Goal: Task Accomplishment & Management: Complete application form

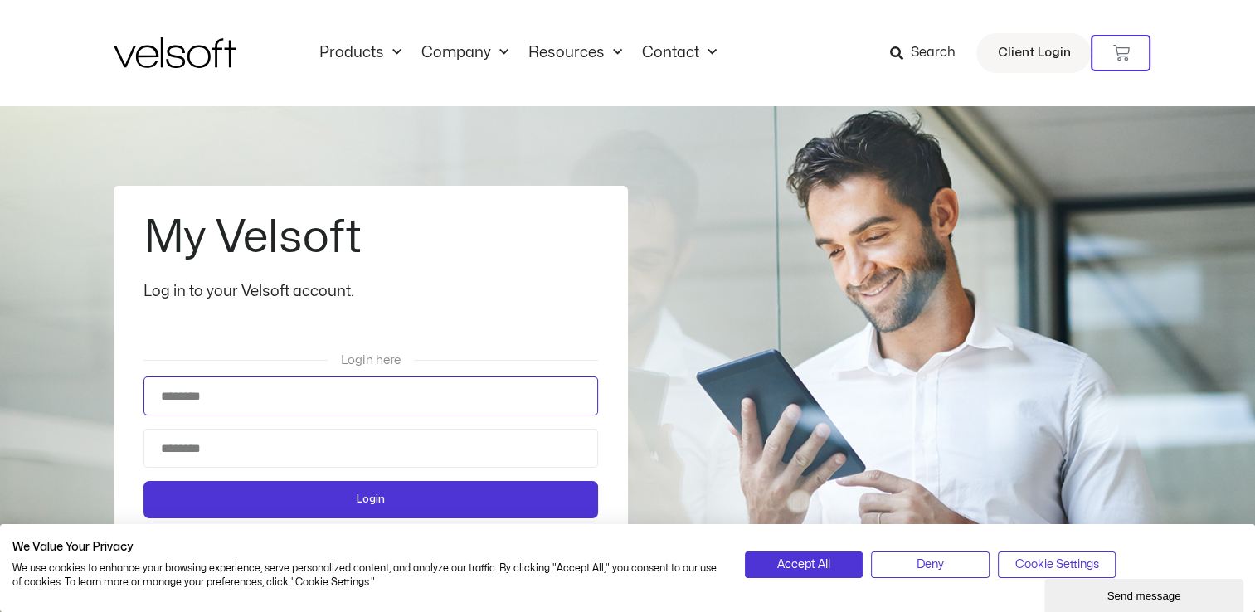
click at [309, 384] on input "Username" at bounding box center [371, 396] width 455 height 39
click at [312, 393] on input "Username" at bounding box center [371, 396] width 455 height 39
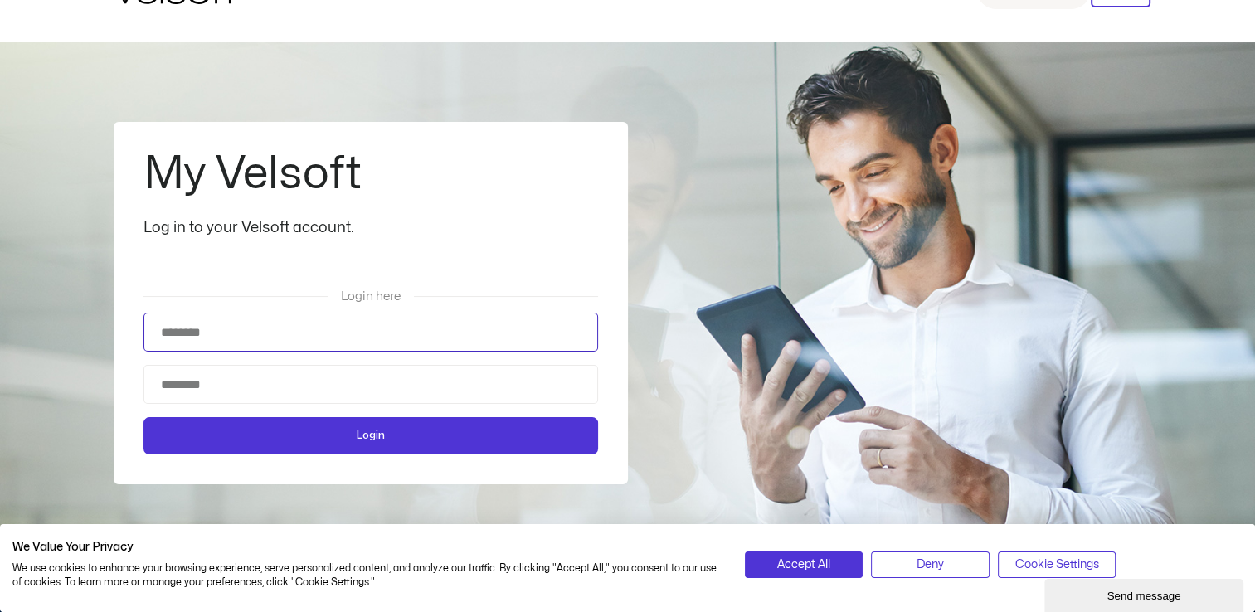
scroll to position [166, 0]
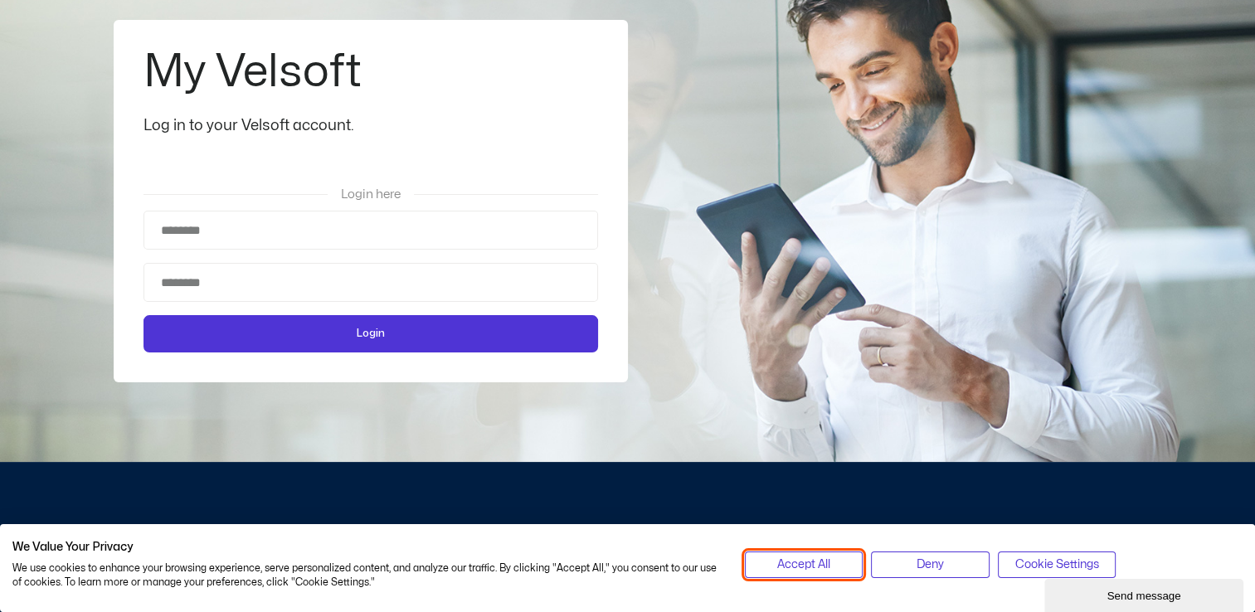
click at [811, 557] on span "Accept All" at bounding box center [803, 565] width 53 height 18
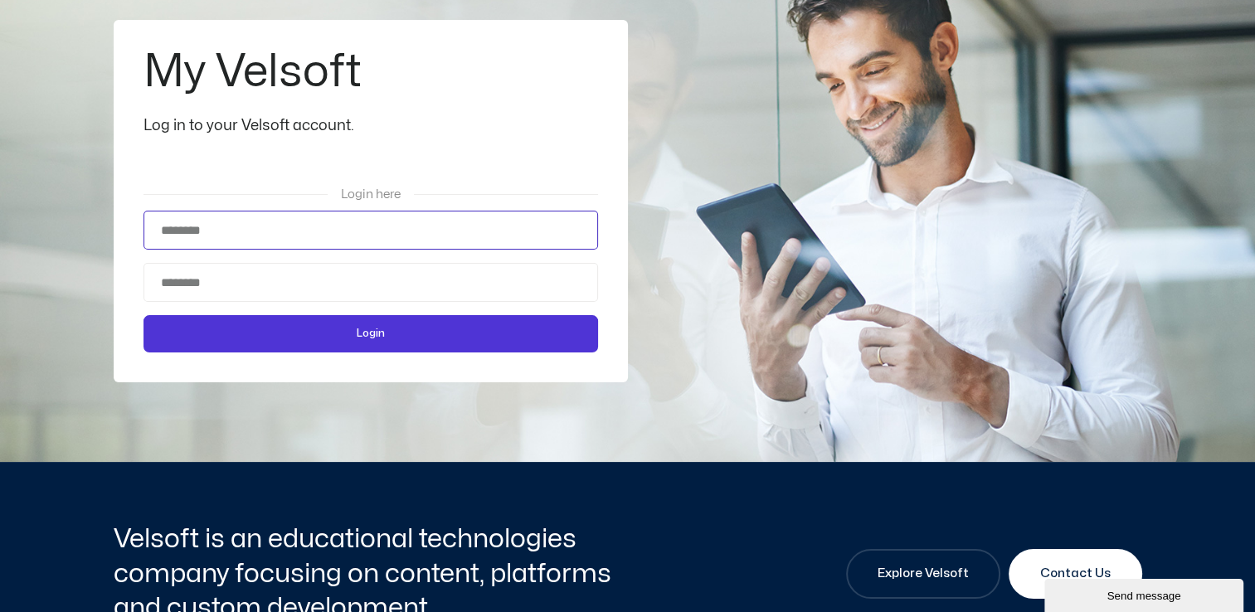
click at [285, 232] on input "Username" at bounding box center [371, 230] width 455 height 39
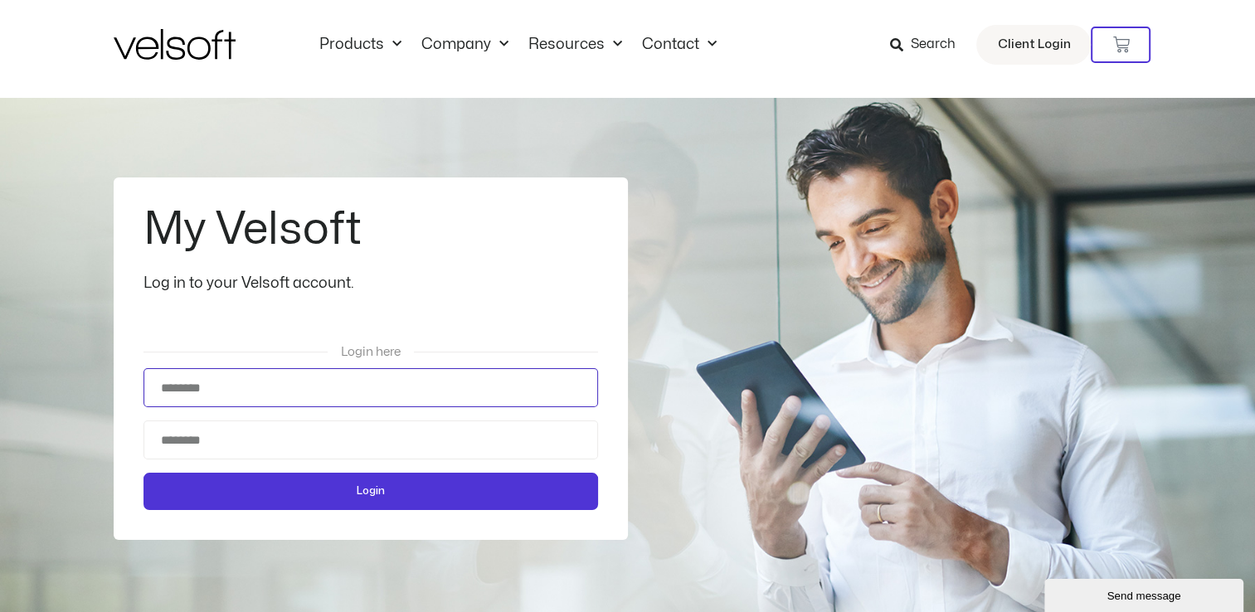
scroll to position [0, 0]
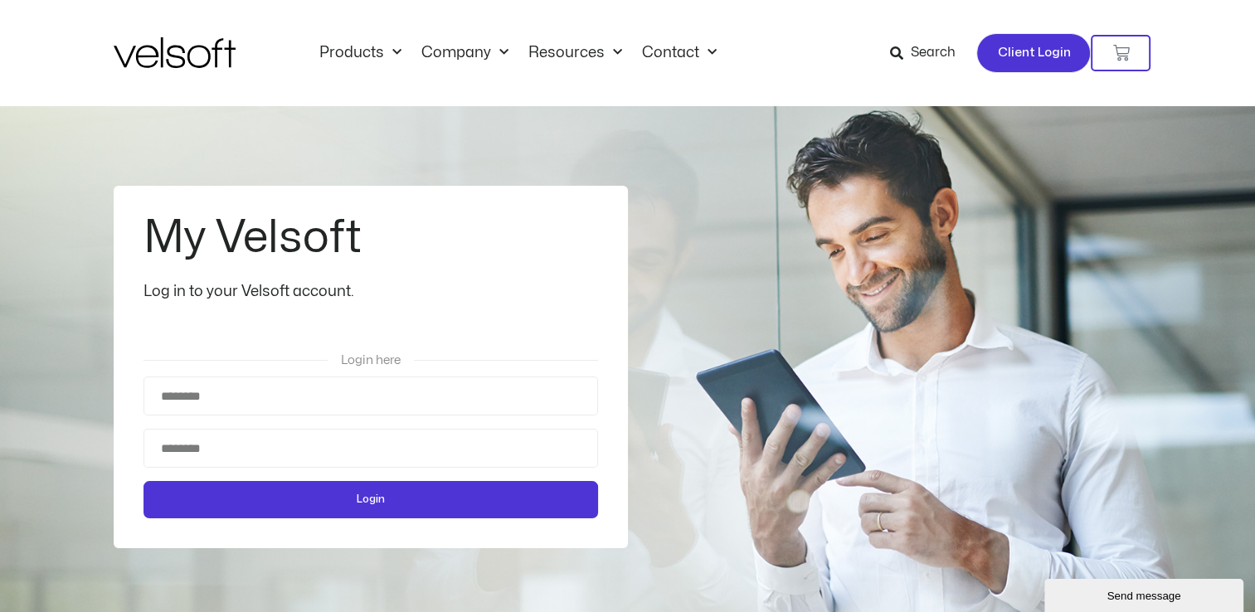
click at [1052, 50] on span "Client Login" at bounding box center [1033, 53] width 73 height 22
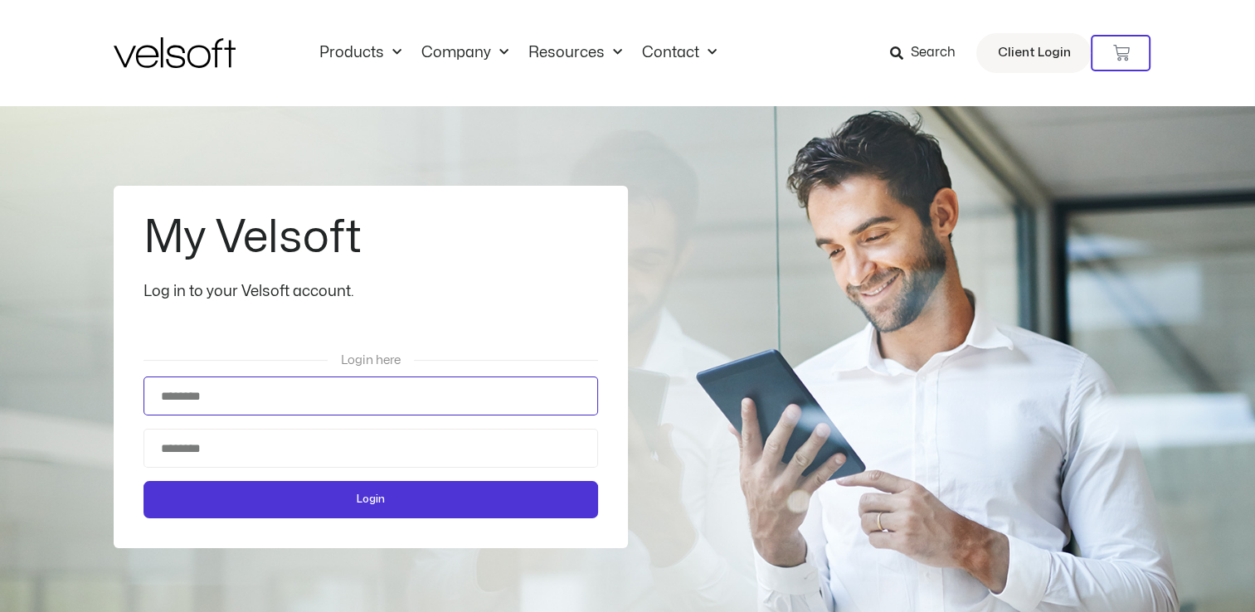
click at [262, 395] on input "Username" at bounding box center [371, 396] width 455 height 39
click at [260, 409] on input "Username" at bounding box center [371, 396] width 455 height 39
type input "**********"
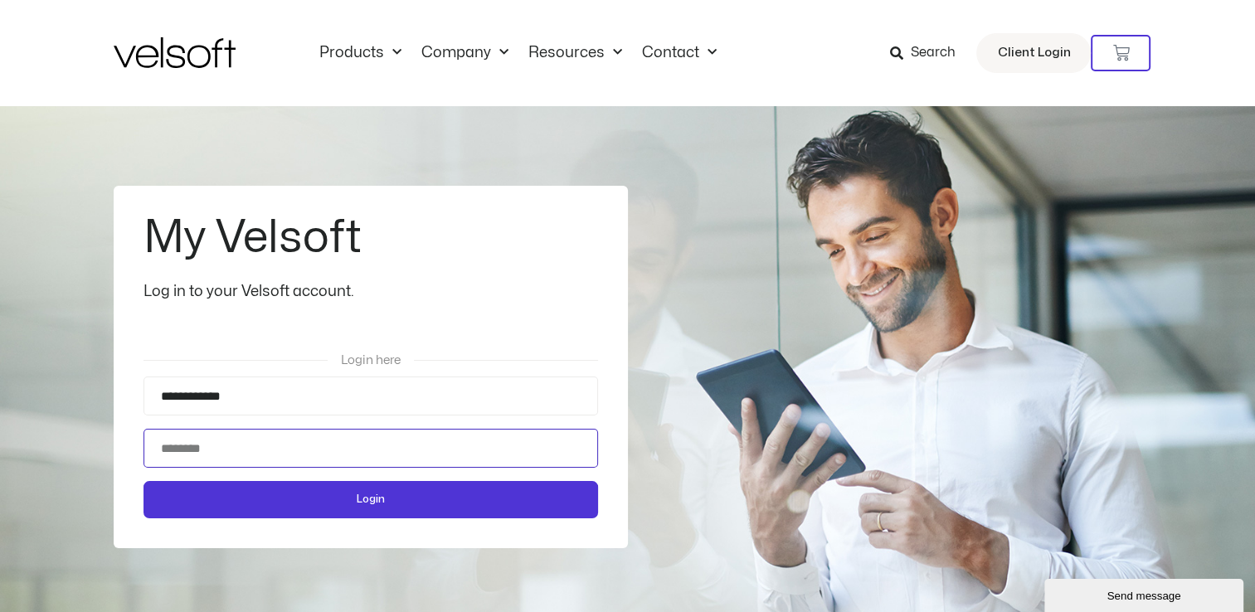
click at [249, 450] on input "Password" at bounding box center [371, 448] width 455 height 39
click at [345, 494] on span "Login" at bounding box center [371, 499] width 412 height 17
click at [275, 447] on input "********" at bounding box center [371, 448] width 455 height 39
type input "*"
click at [273, 446] on input "Password" at bounding box center [371, 448] width 455 height 39
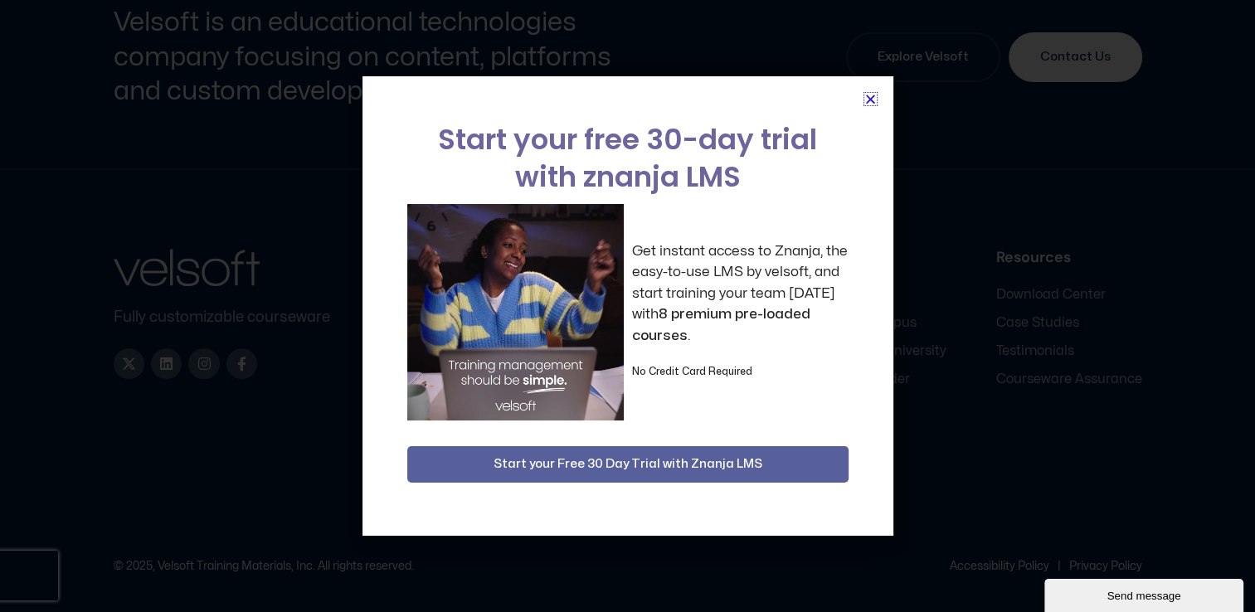
scroll to position [680, 0]
click at [866, 97] on icon "Close" at bounding box center [870, 99] width 12 height 12
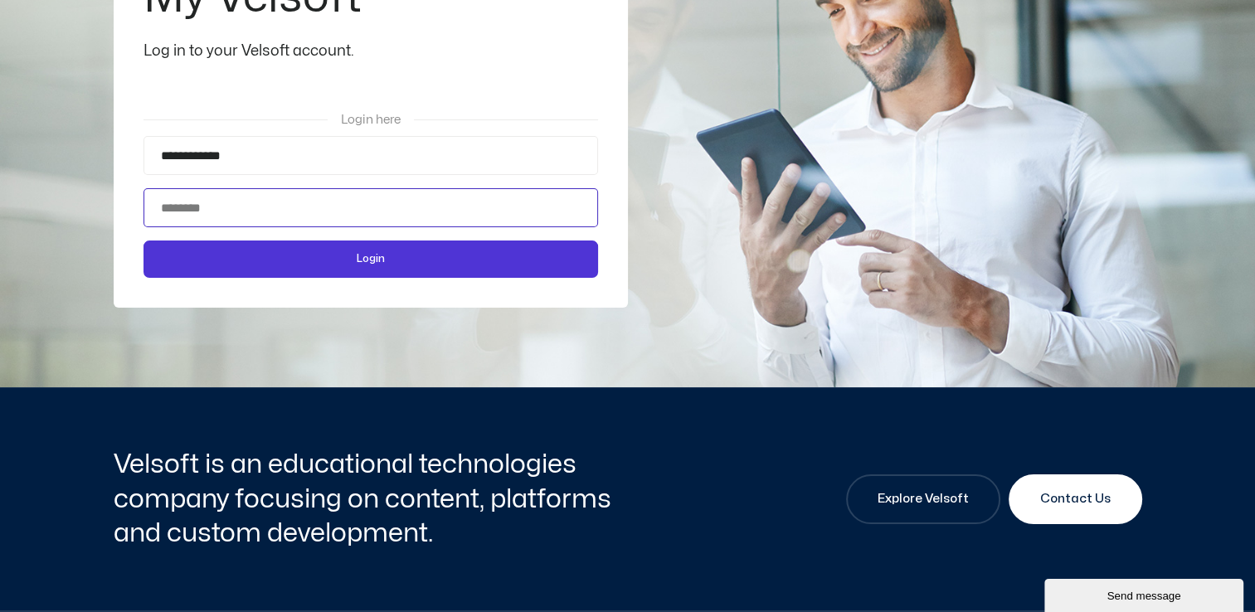
scroll to position [142, 0]
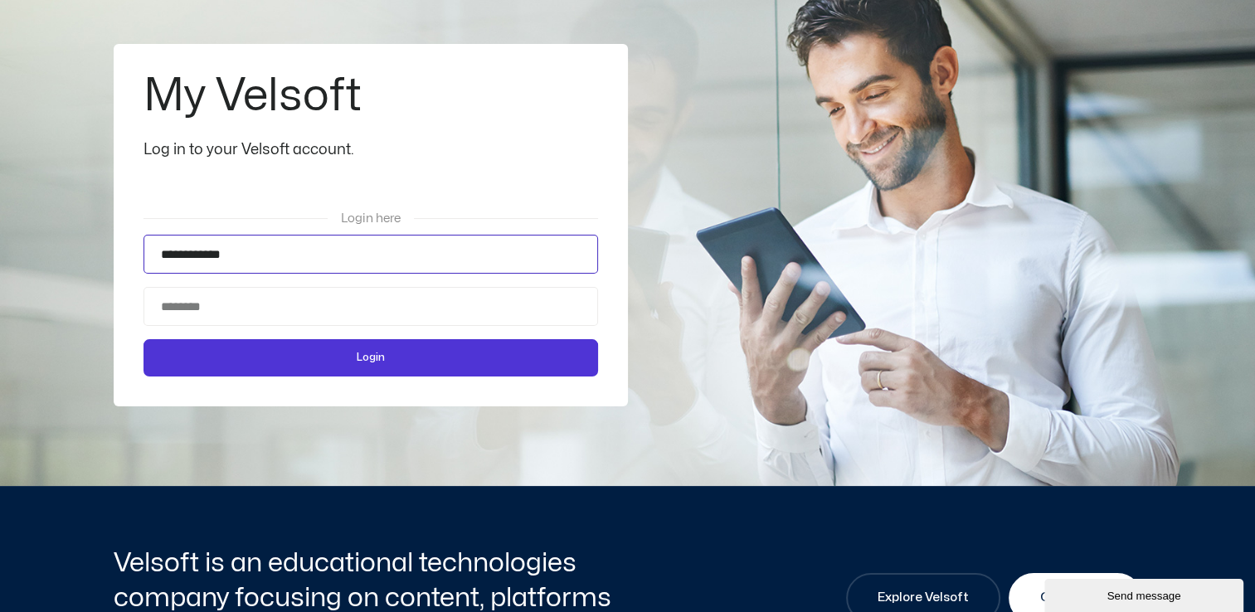
click at [276, 256] on input "**********" at bounding box center [371, 254] width 455 height 39
drag, startPoint x: 276, startPoint y: 255, endPoint x: 100, endPoint y: 272, distance: 177.6
click at [100, 272] on div "**********" at bounding box center [627, 225] width 1255 height 523
click at [288, 359] on span "Login" at bounding box center [371, 357] width 412 height 17
click at [230, 300] on input "Password" at bounding box center [371, 306] width 455 height 39
